Goal: Transaction & Acquisition: Purchase product/service

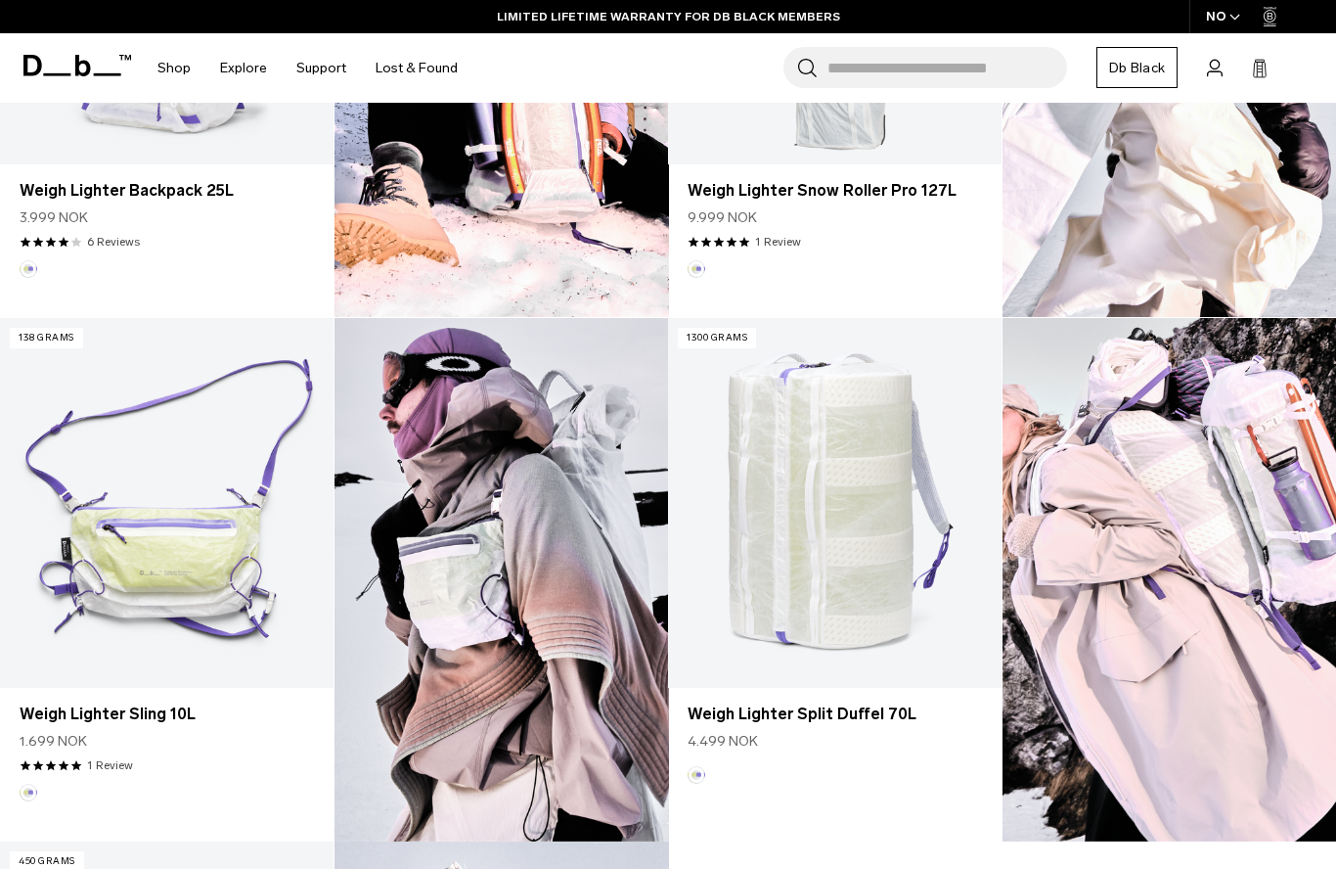
scroll to position [901, 0]
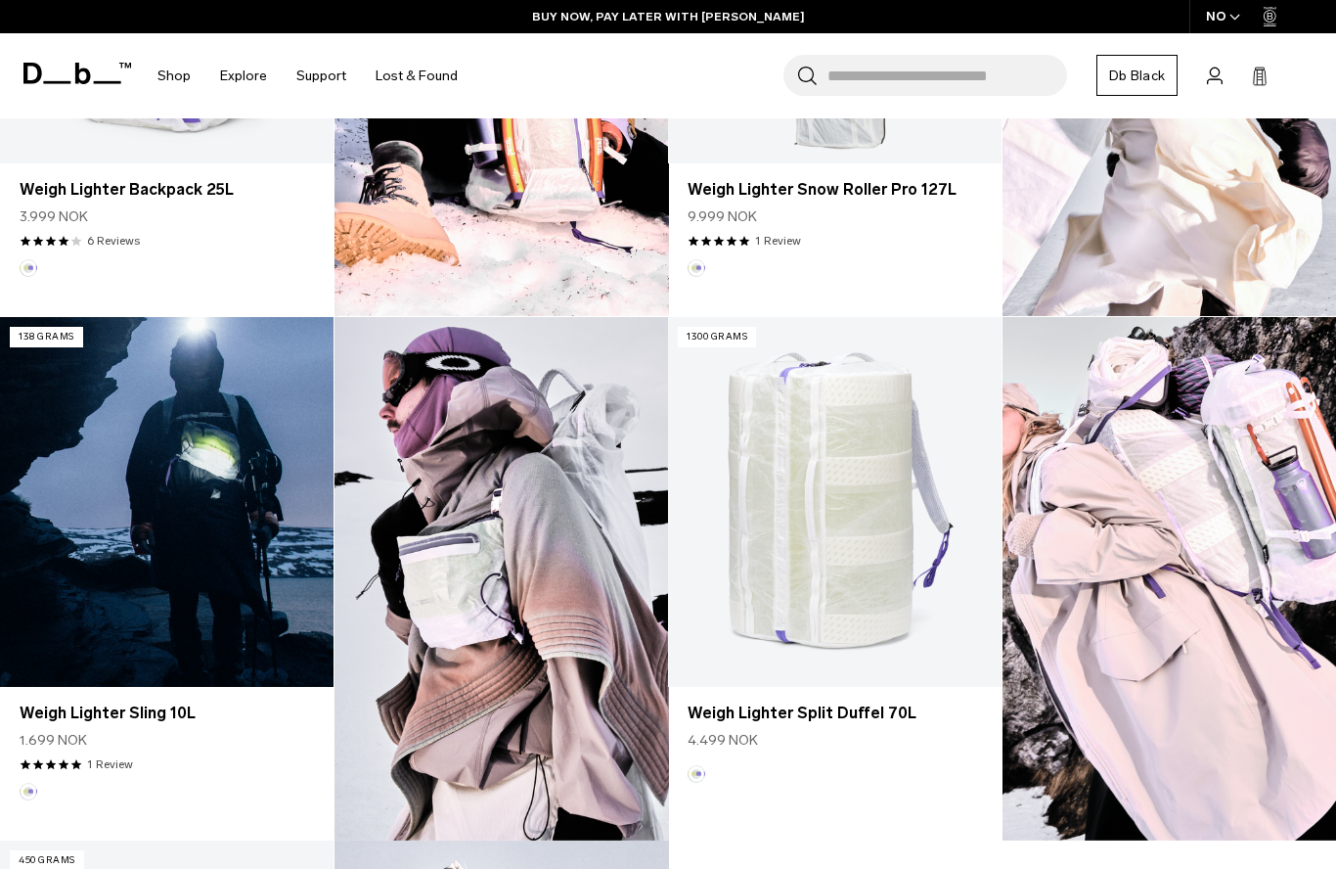
click at [194, 488] on link "Weigh Lighter Sling 10L" at bounding box center [167, 502] width 334 height 370
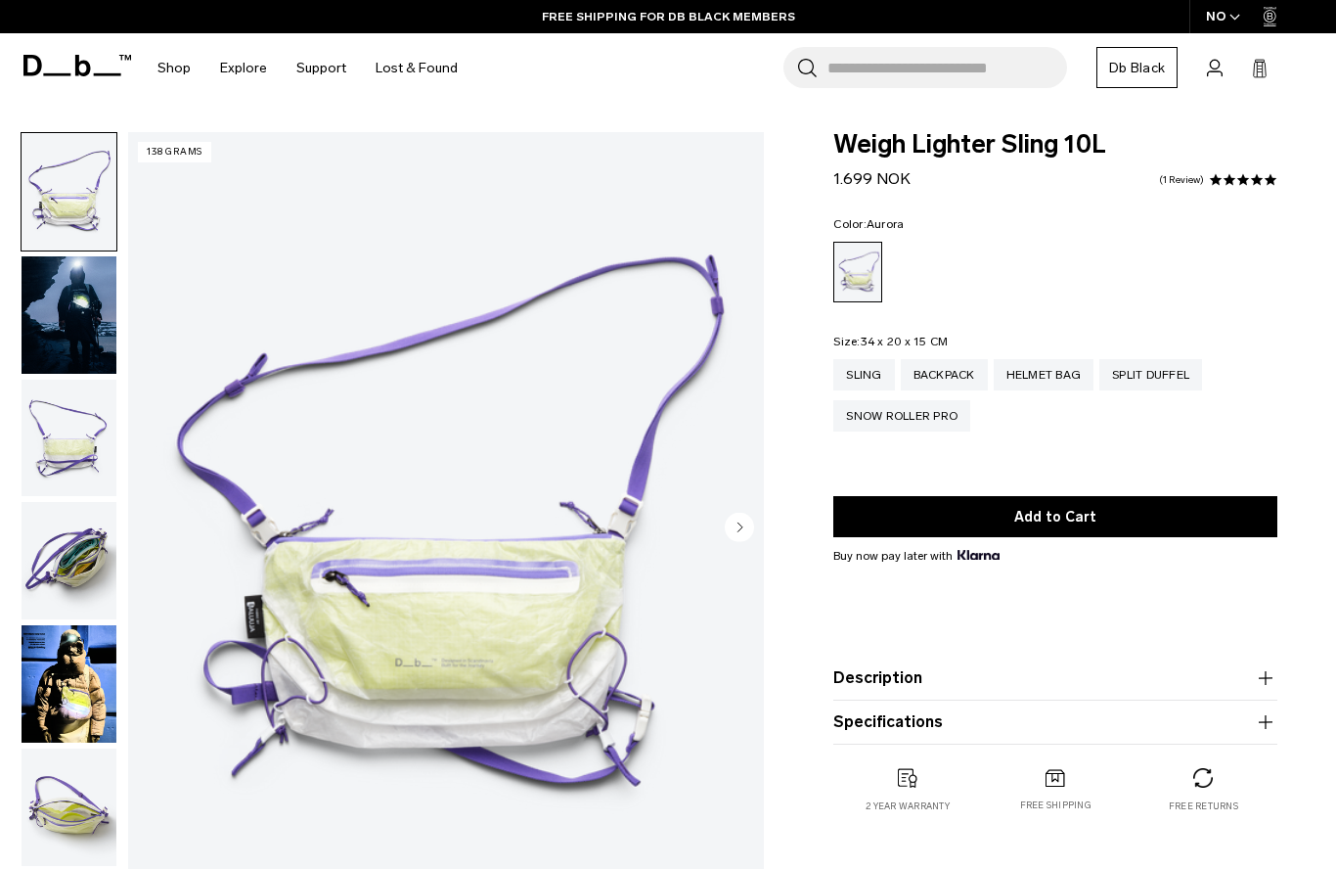
click at [83, 554] on img "button" at bounding box center [69, 560] width 95 height 117
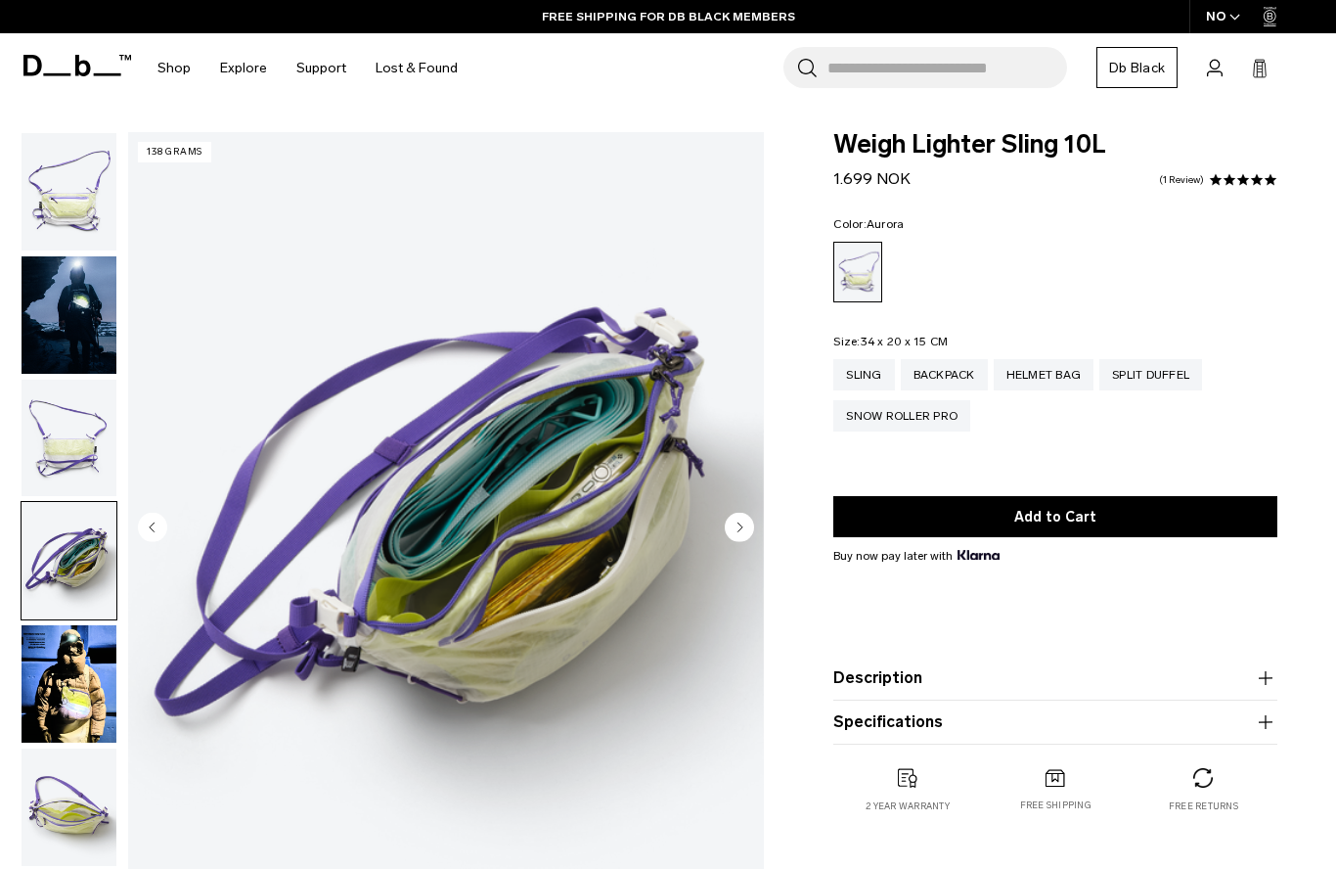
click at [67, 685] on img "button" at bounding box center [69, 683] width 95 height 117
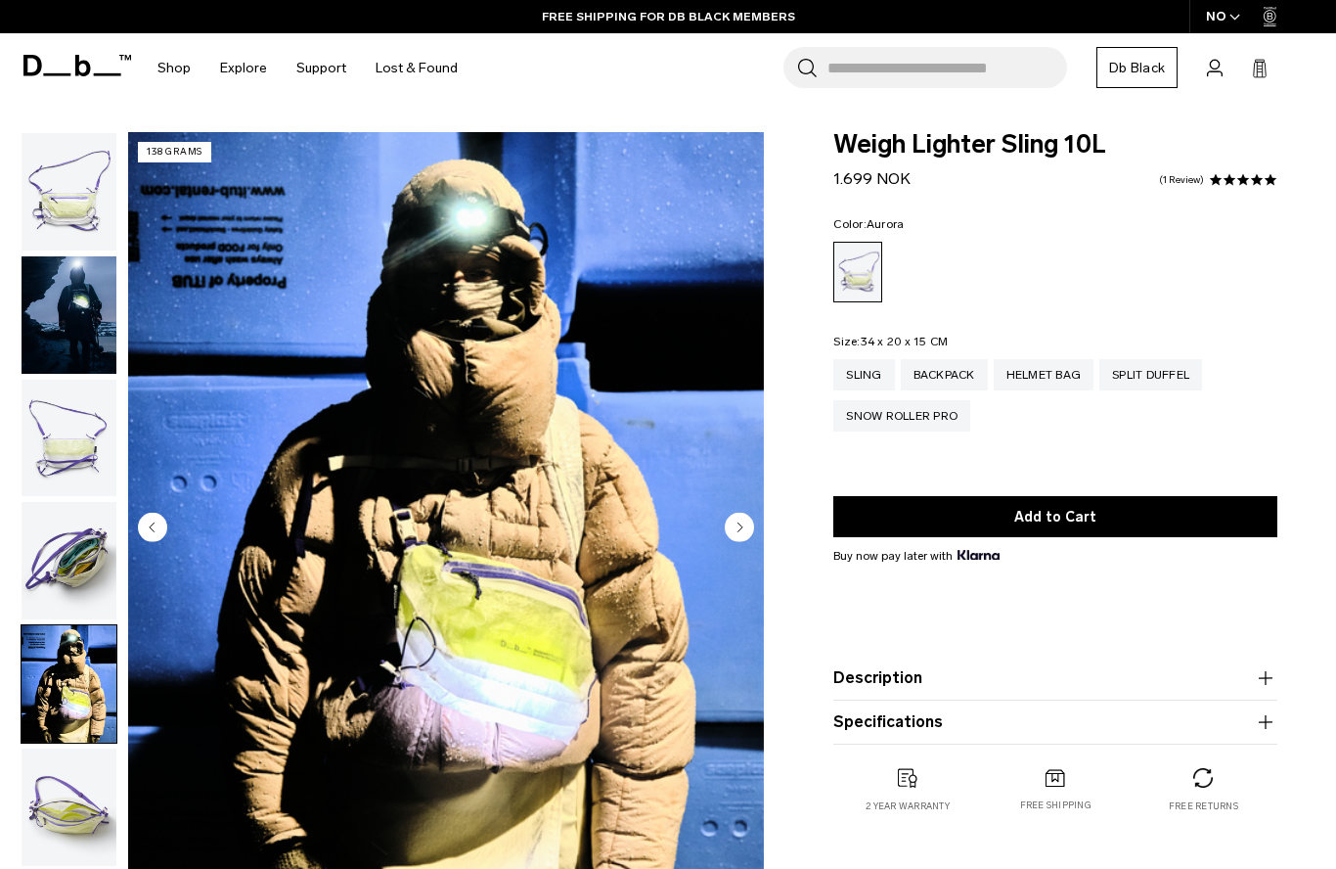
click at [38, 799] on img "button" at bounding box center [69, 806] width 95 height 117
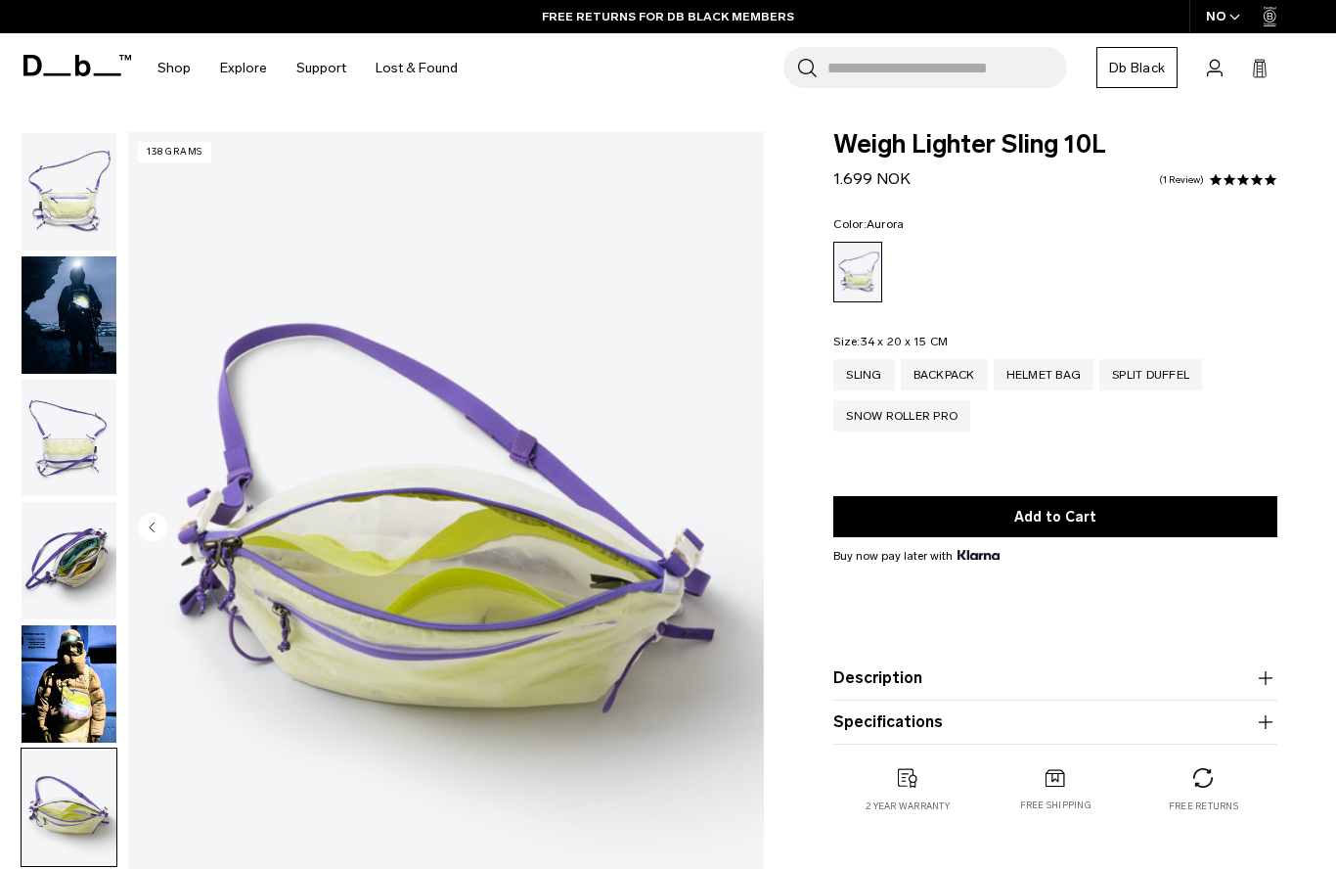
click at [47, 700] on img "button" at bounding box center [69, 683] width 95 height 117
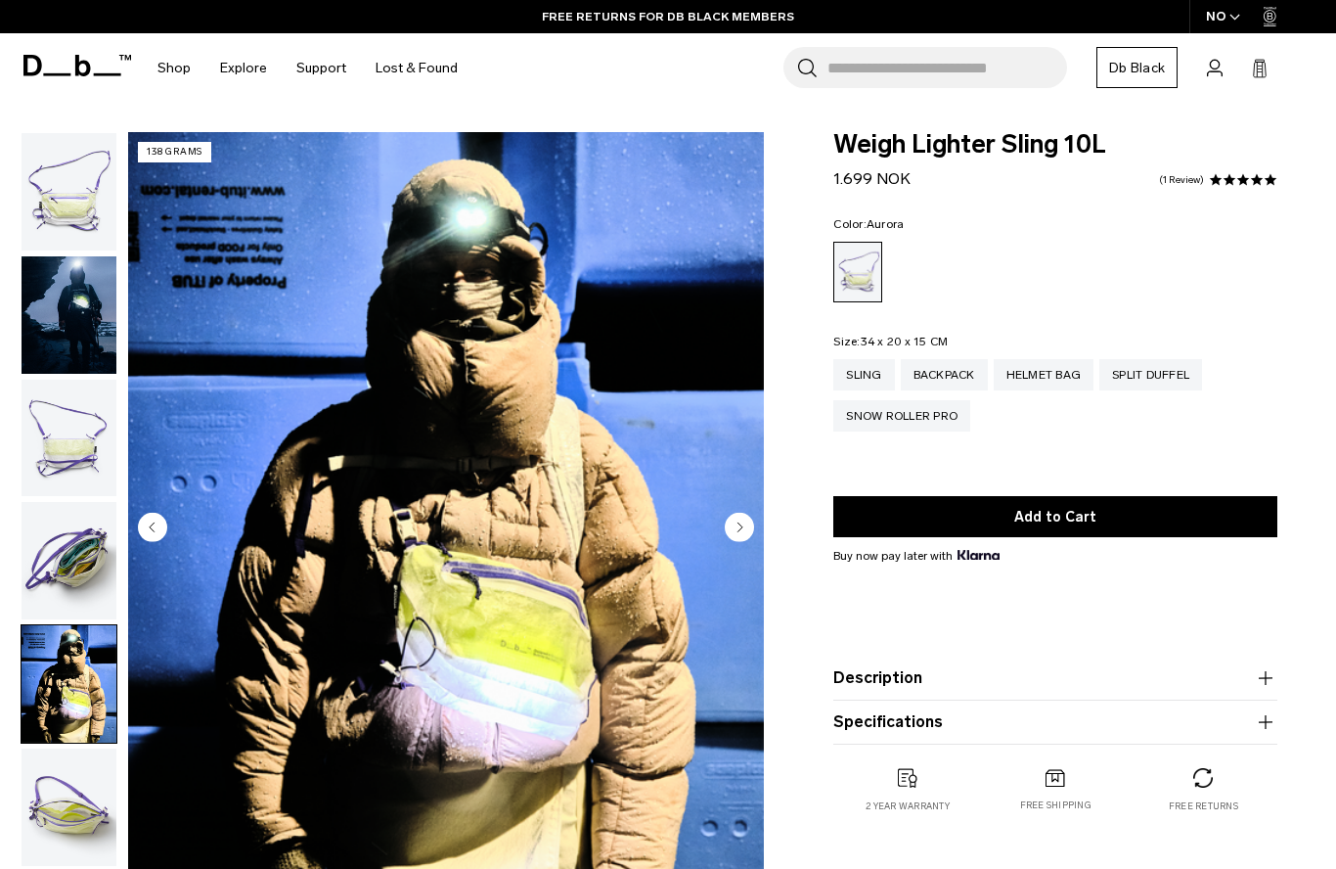
click at [56, 568] on img "button" at bounding box center [69, 560] width 95 height 117
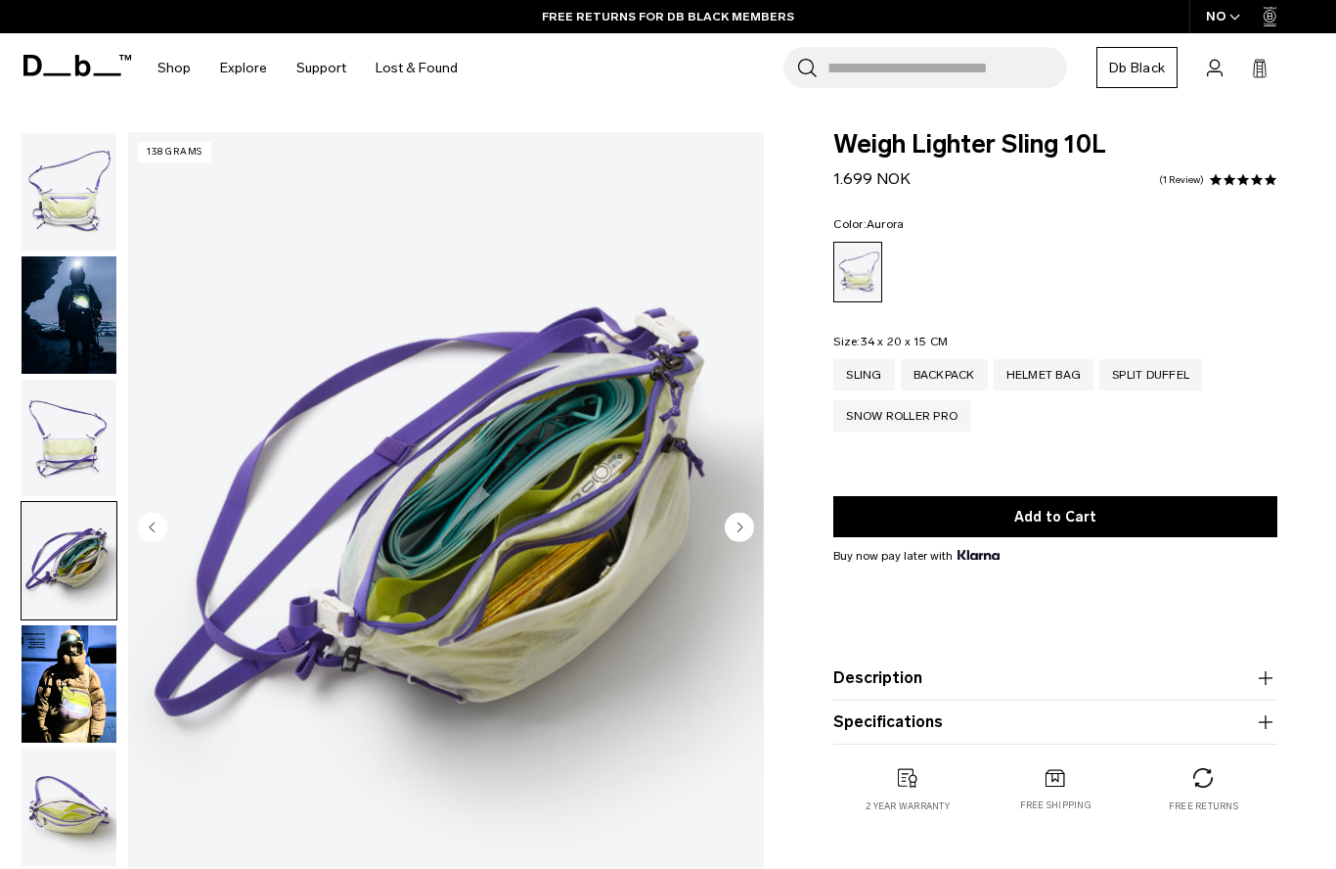
click at [57, 455] on img "button" at bounding box center [69, 437] width 95 height 117
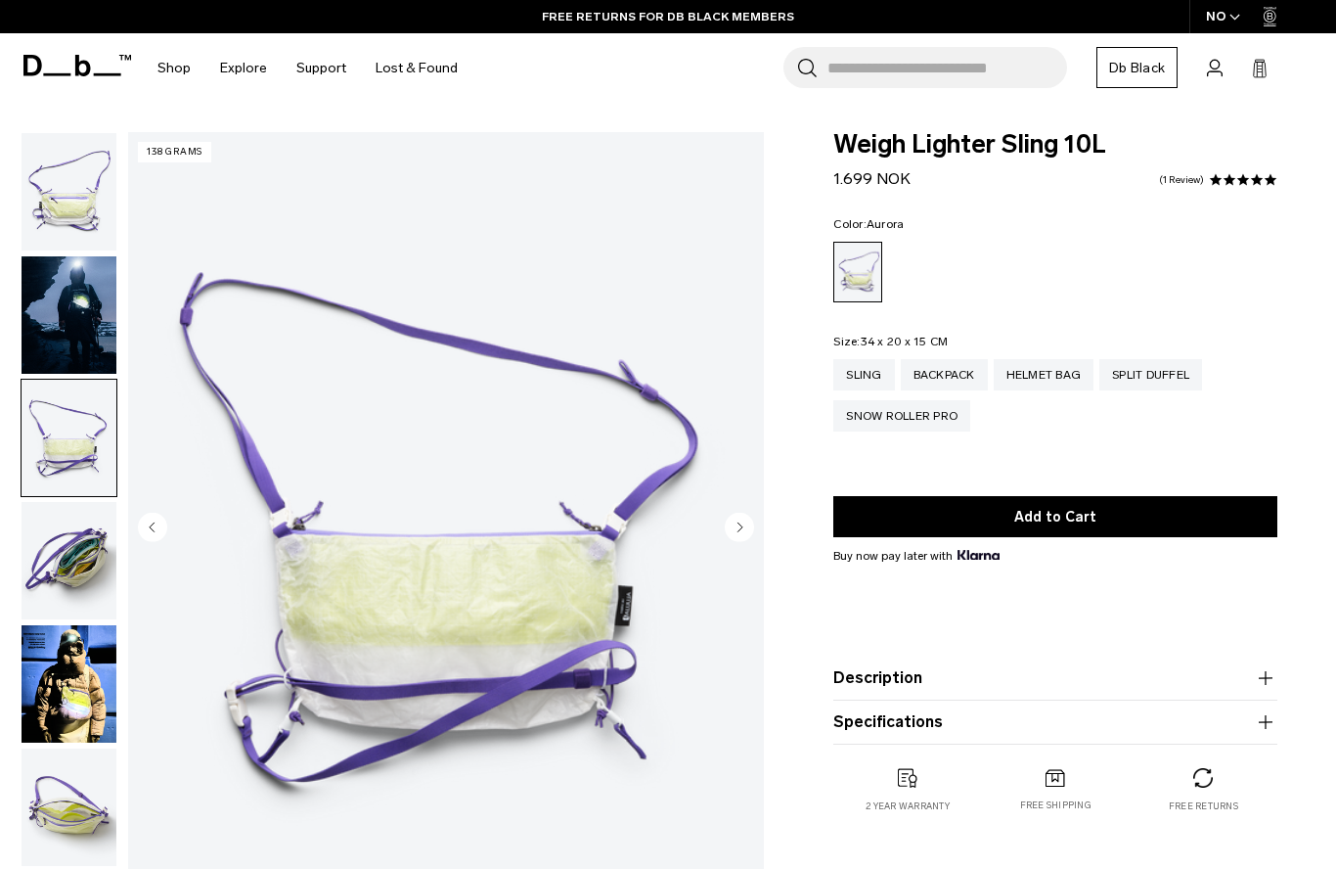
click at [50, 330] on img "button" at bounding box center [69, 314] width 95 height 117
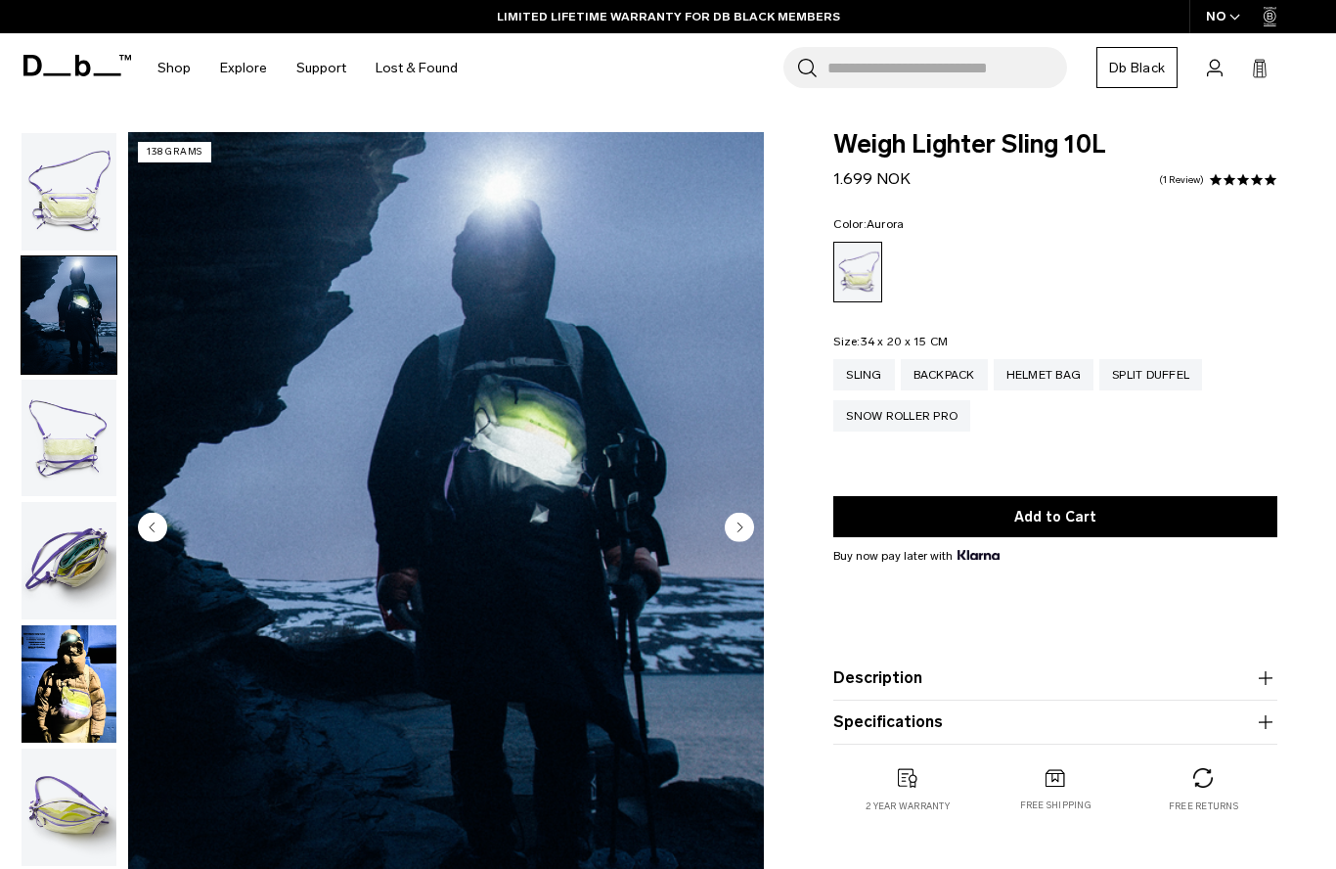
click at [50, 177] on img "button" at bounding box center [69, 191] width 95 height 117
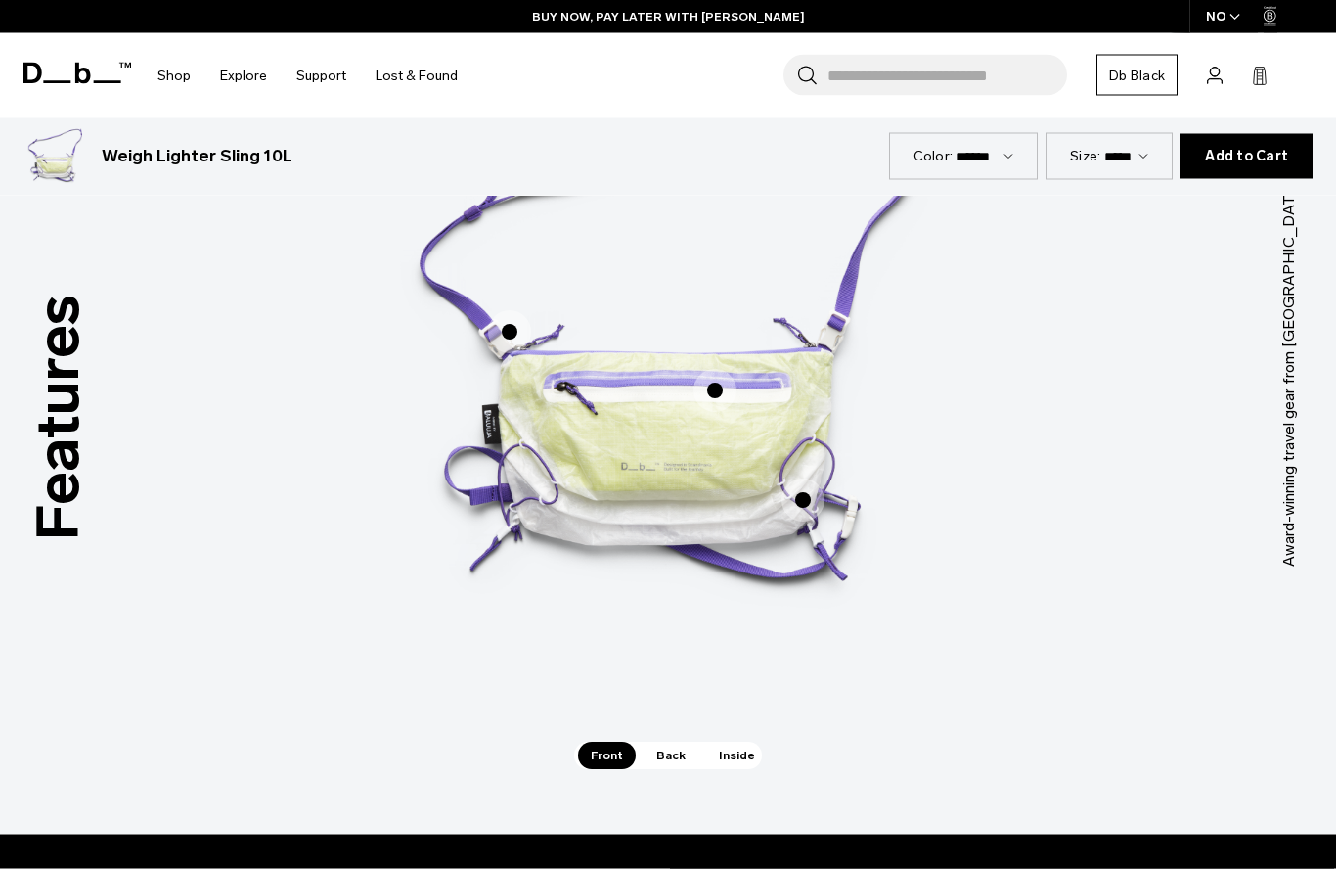
scroll to position [1051, 0]
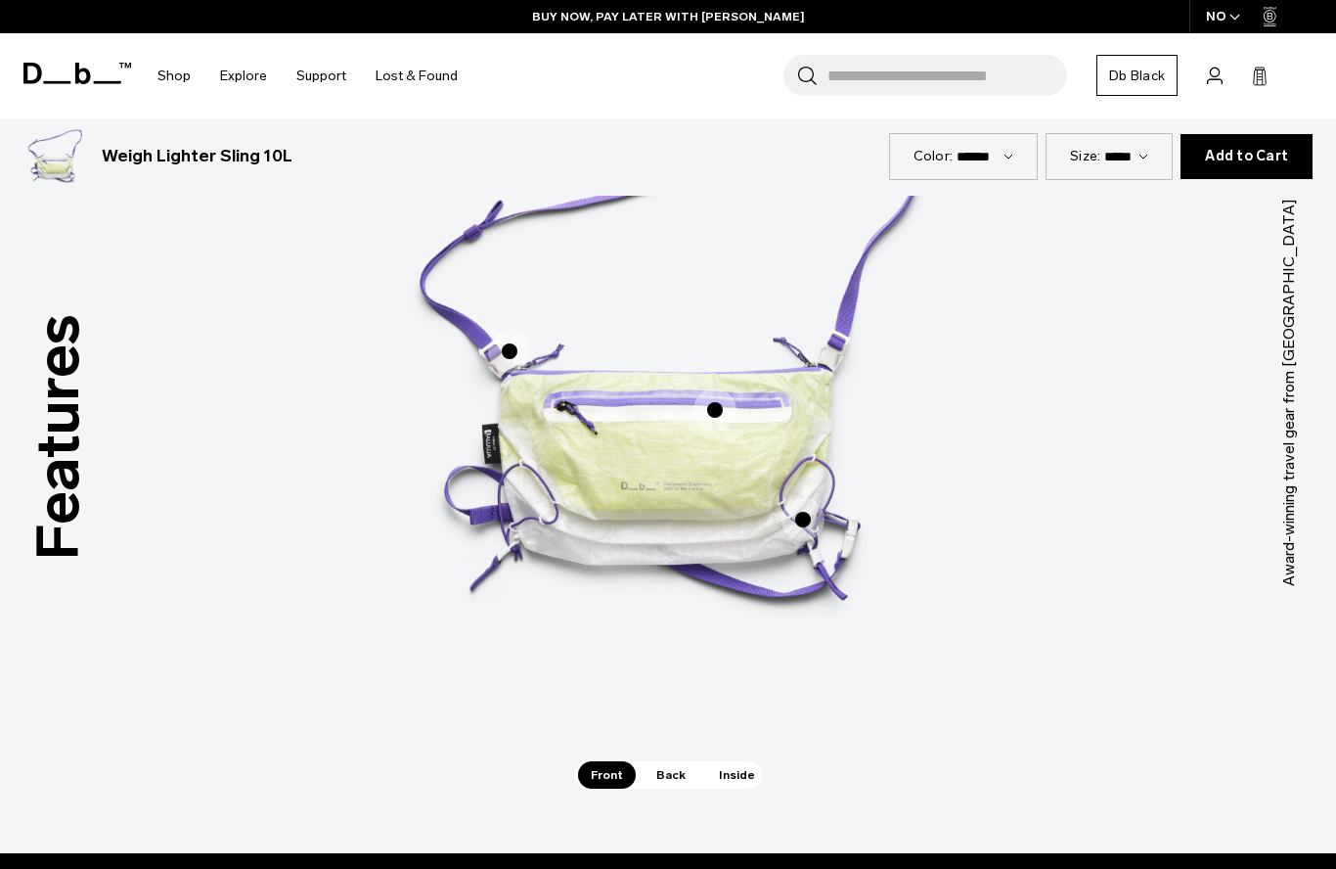
click at [678, 769] on span "Back" at bounding box center [671, 774] width 55 height 27
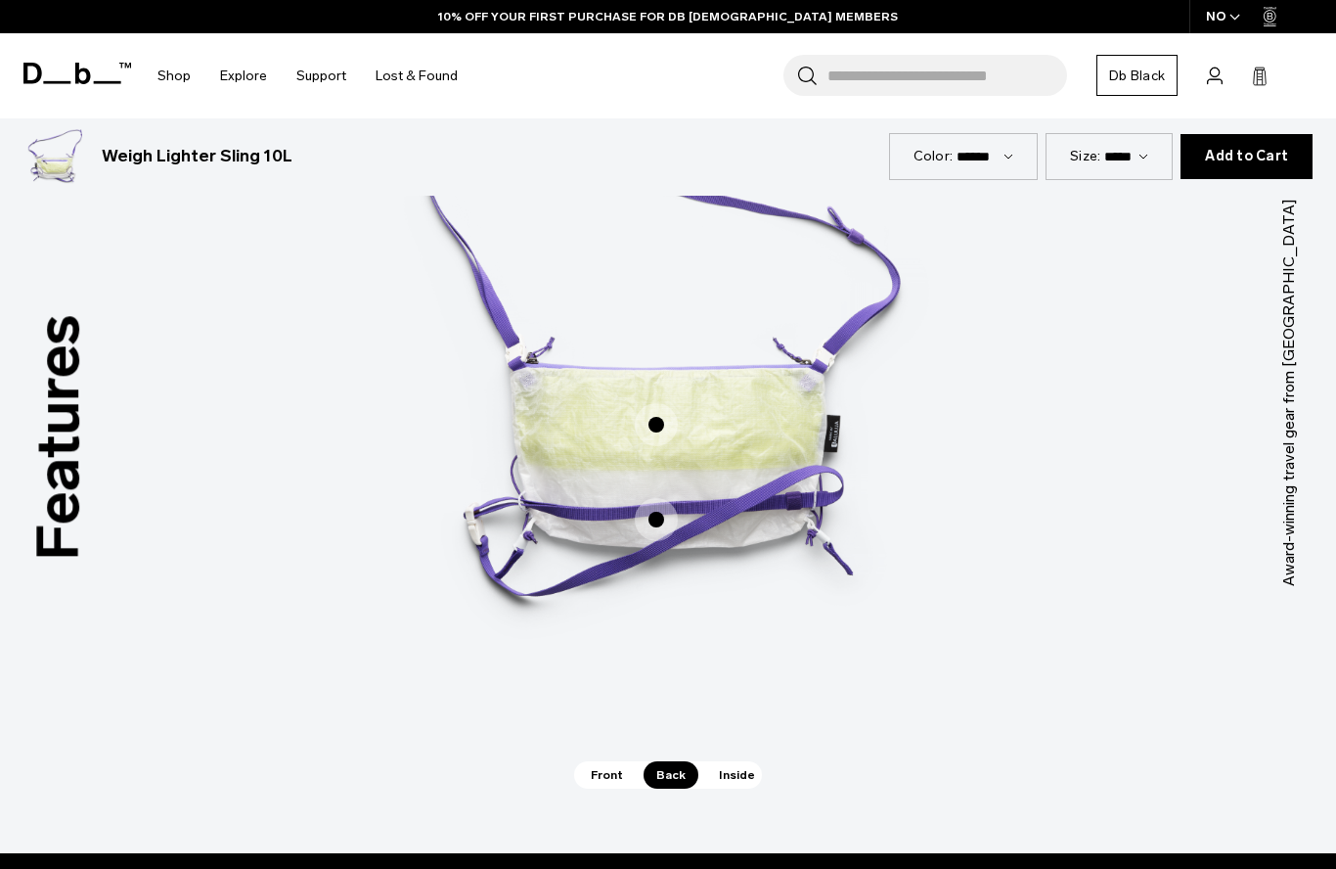
click at [659, 422] on span "2 / 3" at bounding box center [656, 424] width 43 height 43
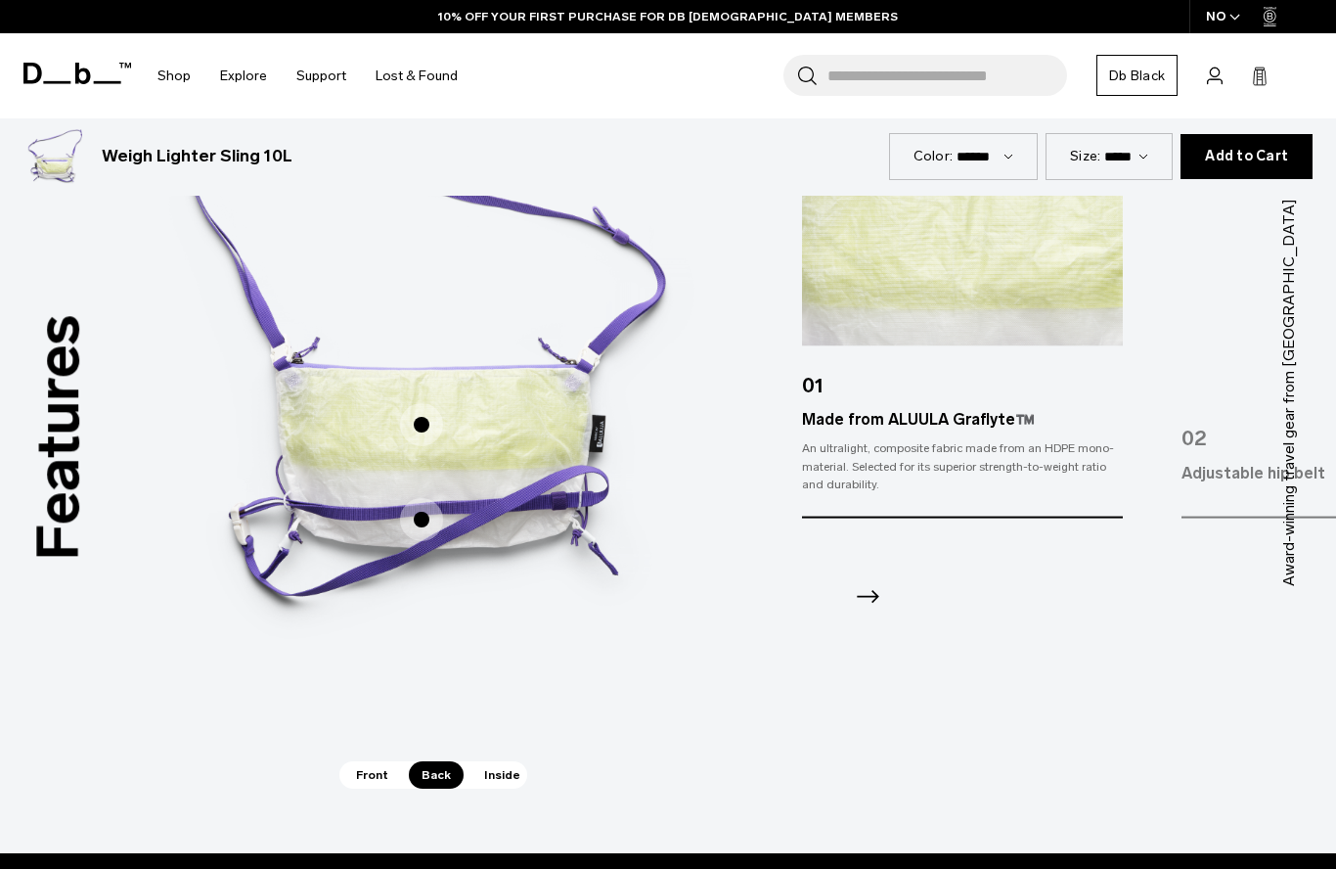
click at [503, 769] on span "Inside" at bounding box center [502, 774] width 62 height 27
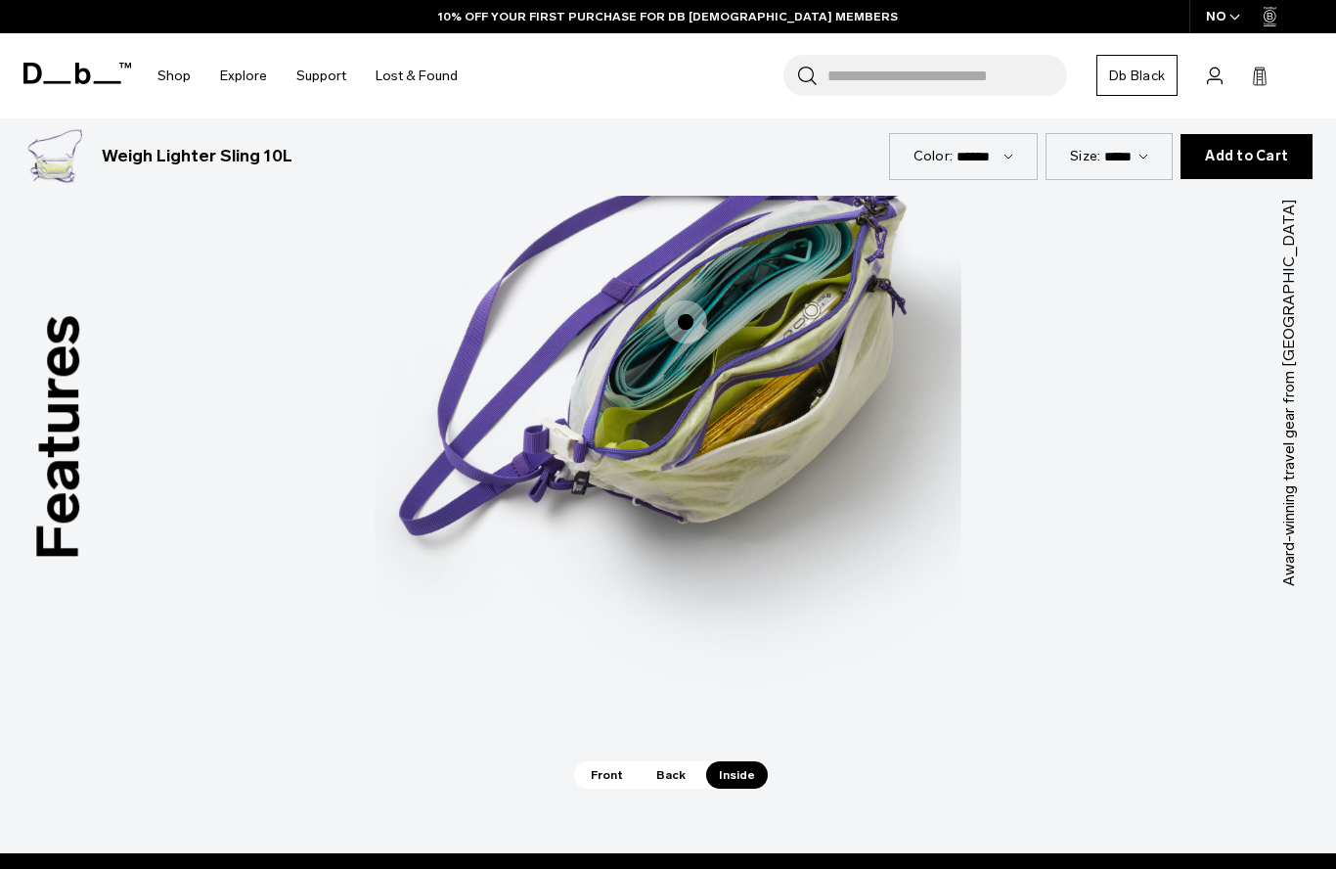
click at [682, 318] on span "3 / 3" at bounding box center [685, 321] width 43 height 43
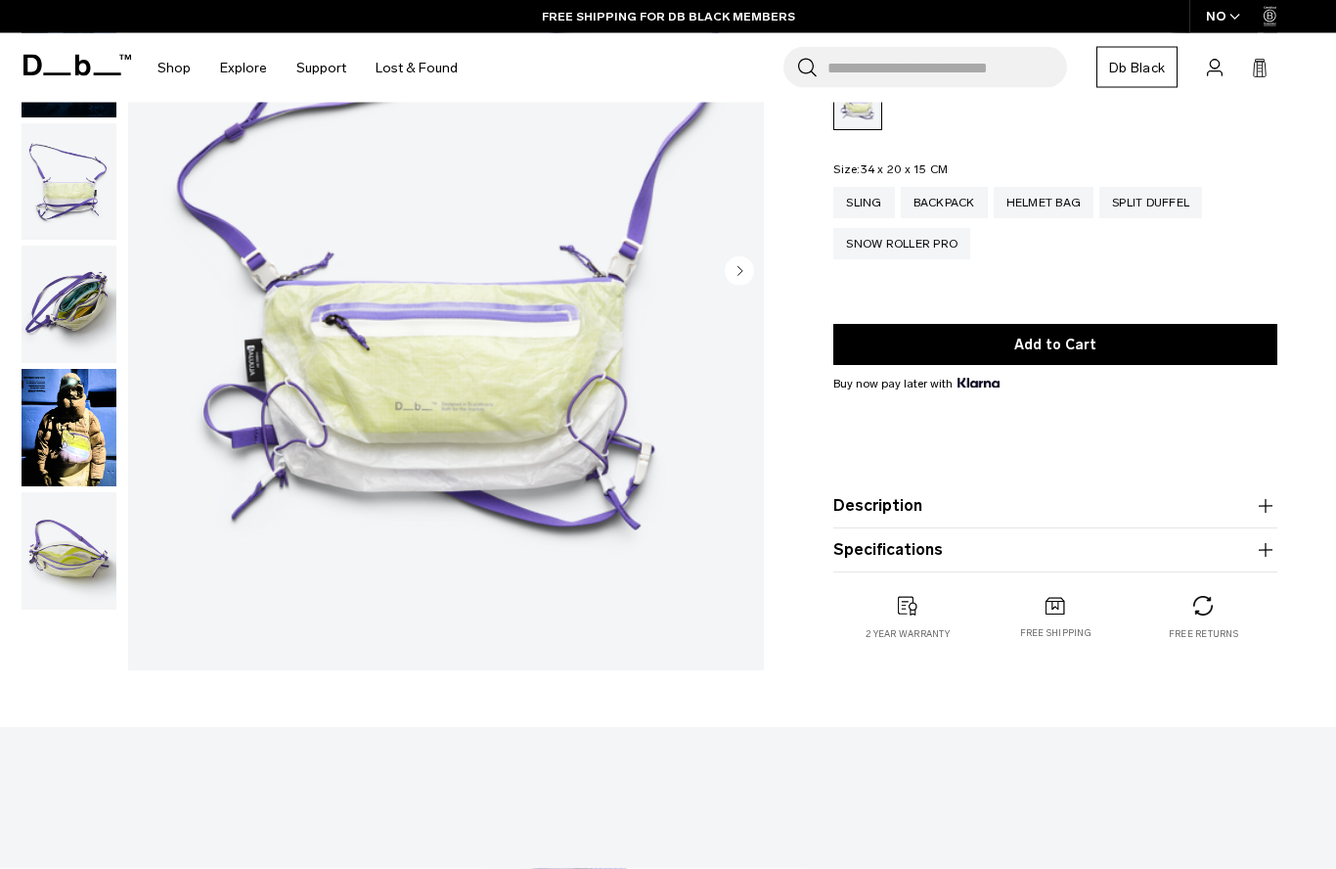
scroll to position [0, 0]
